Goal: Navigation & Orientation: Find specific page/section

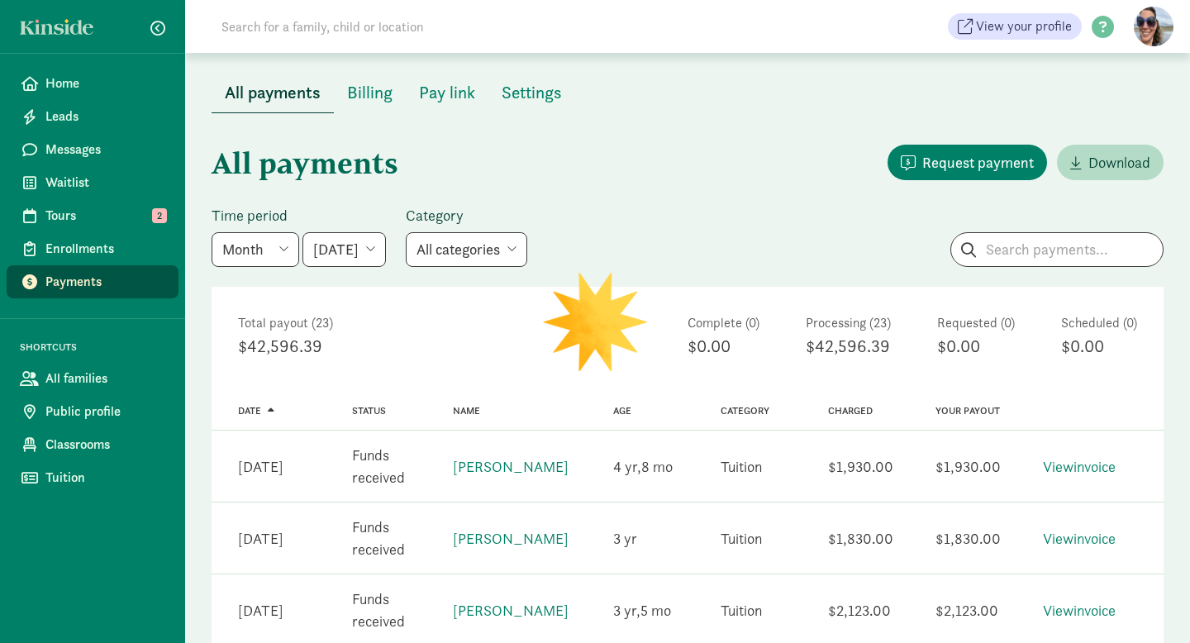
scroll to position [333, 0]
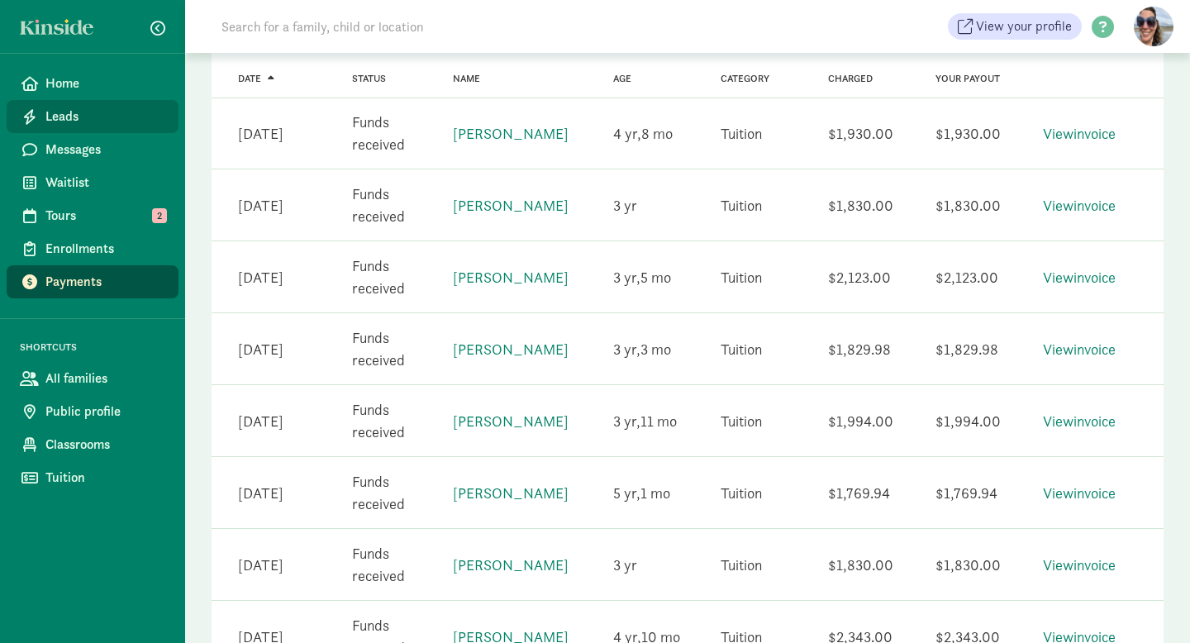
click at [88, 121] on span "Leads" at bounding box center [105, 117] width 120 height 20
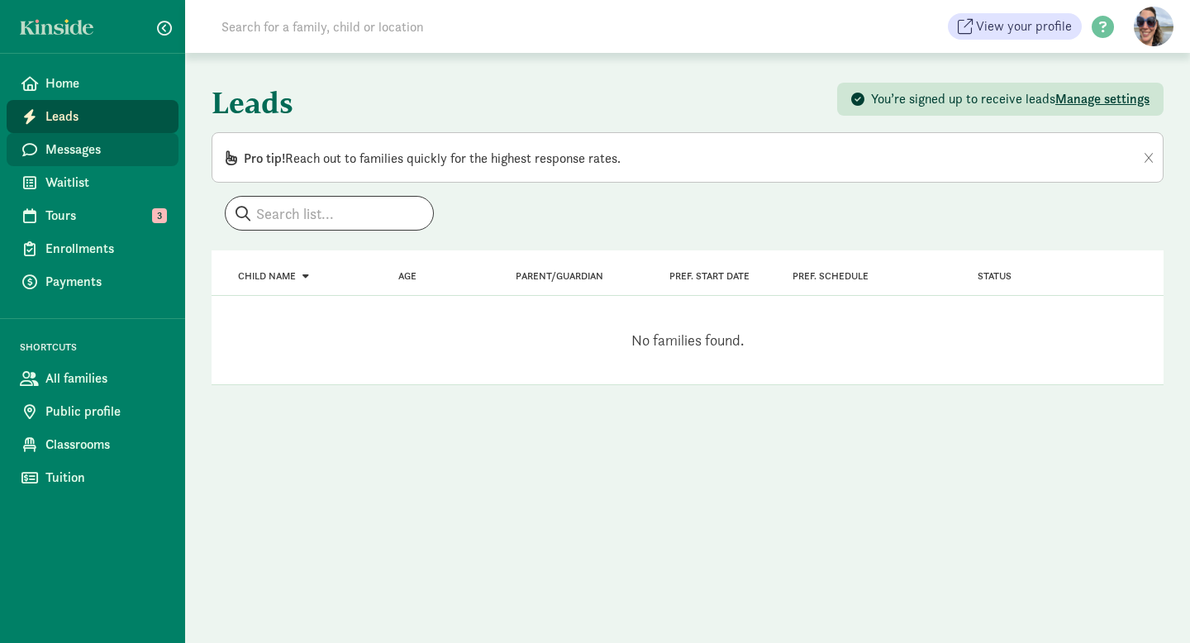
click at [71, 154] on span "Messages" at bounding box center [105, 150] width 120 height 20
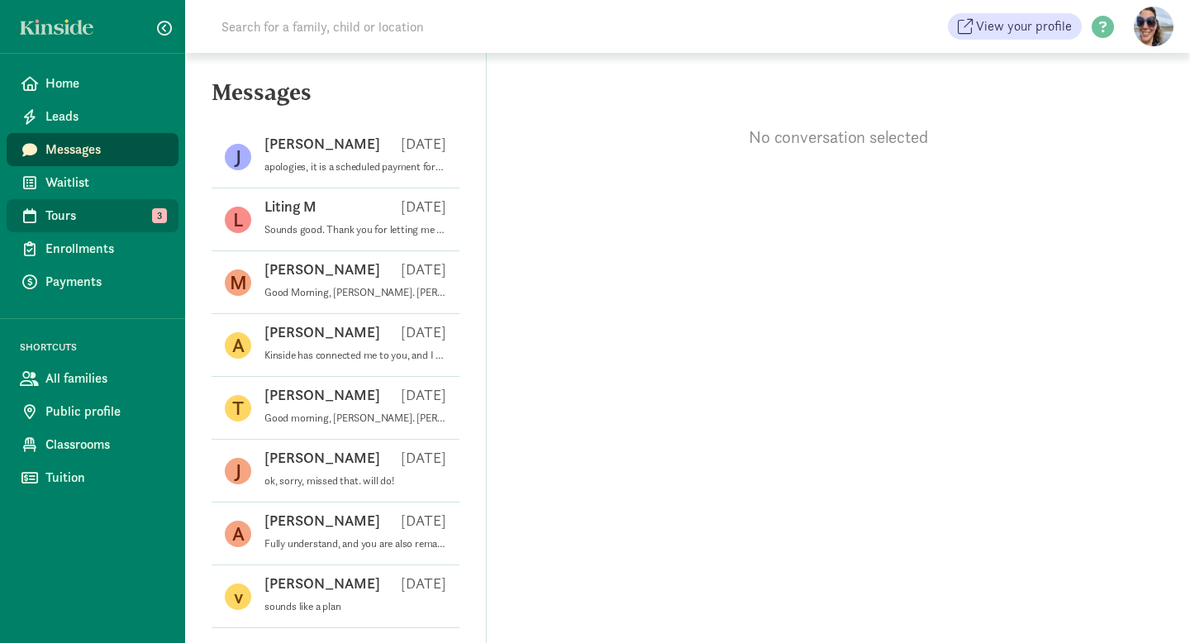
click at [74, 215] on span "Tours" at bounding box center [105, 216] width 120 height 20
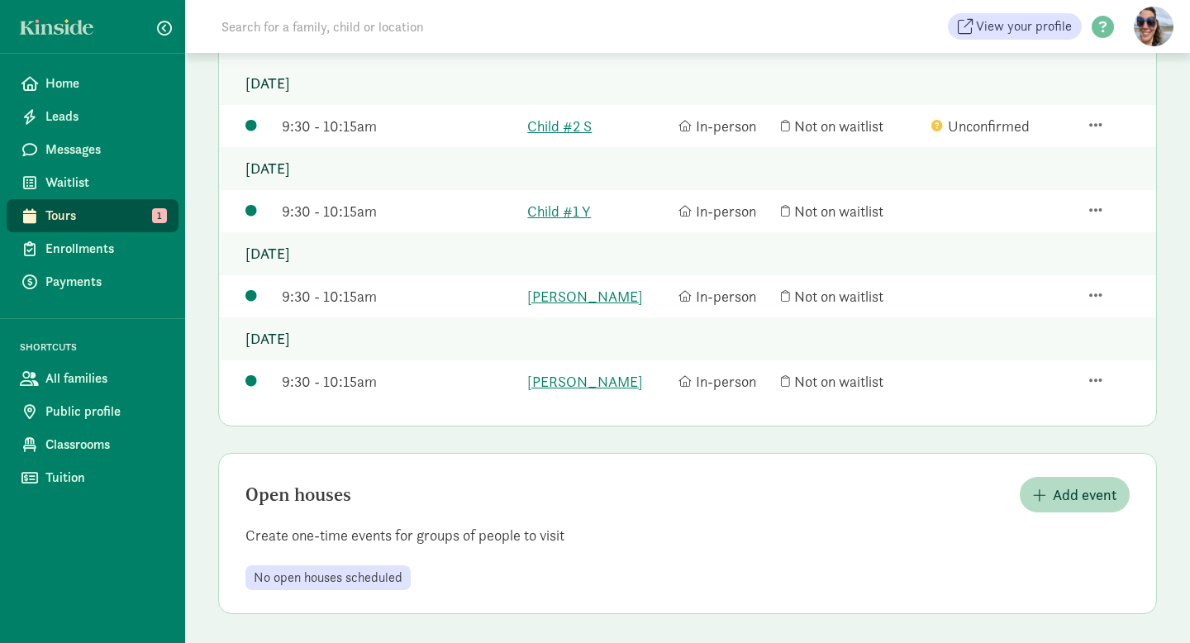
scroll to position [216, 0]
